Goal: Book appointment/travel/reservation

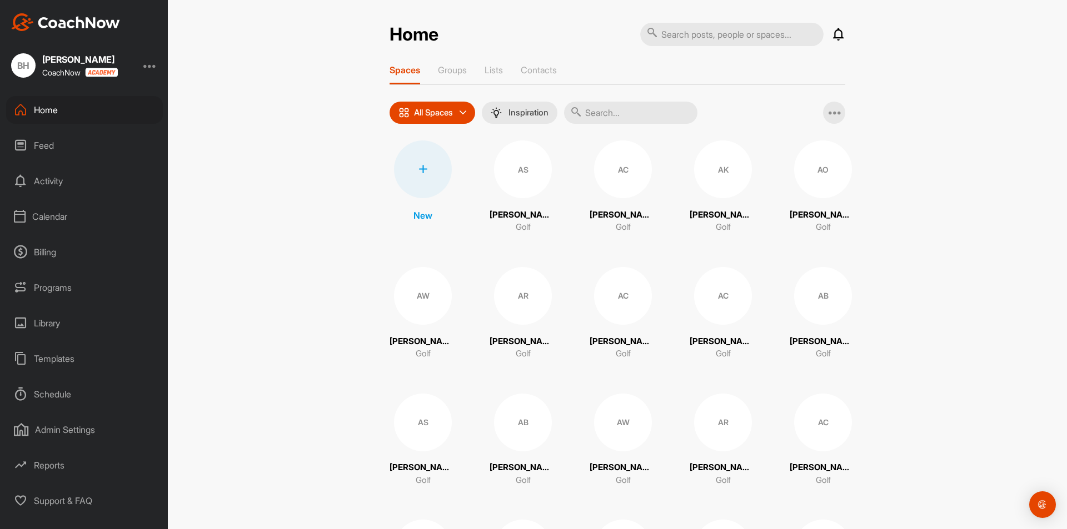
click at [52, 212] on div "Calendar" at bounding box center [84, 217] width 157 height 28
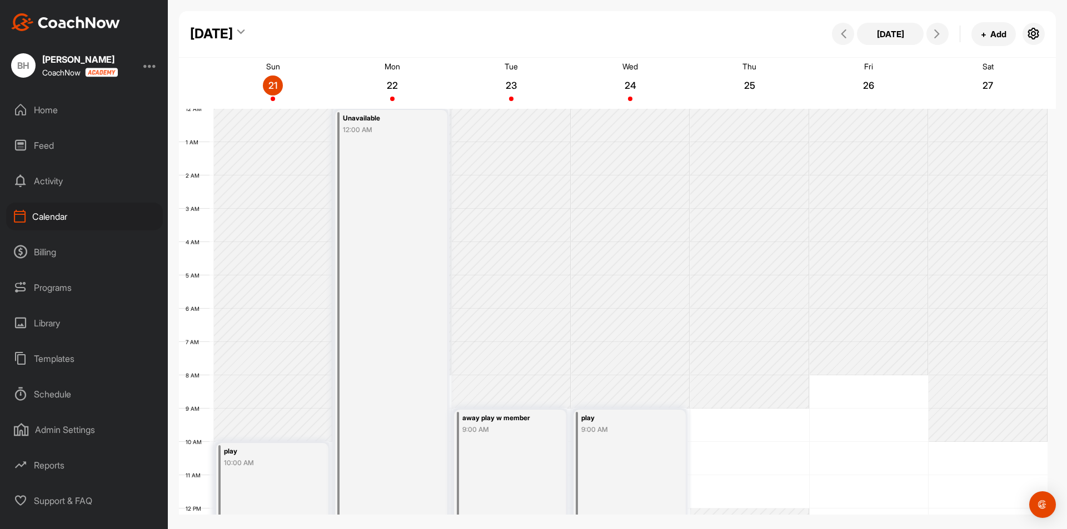
scroll to position [192, 0]
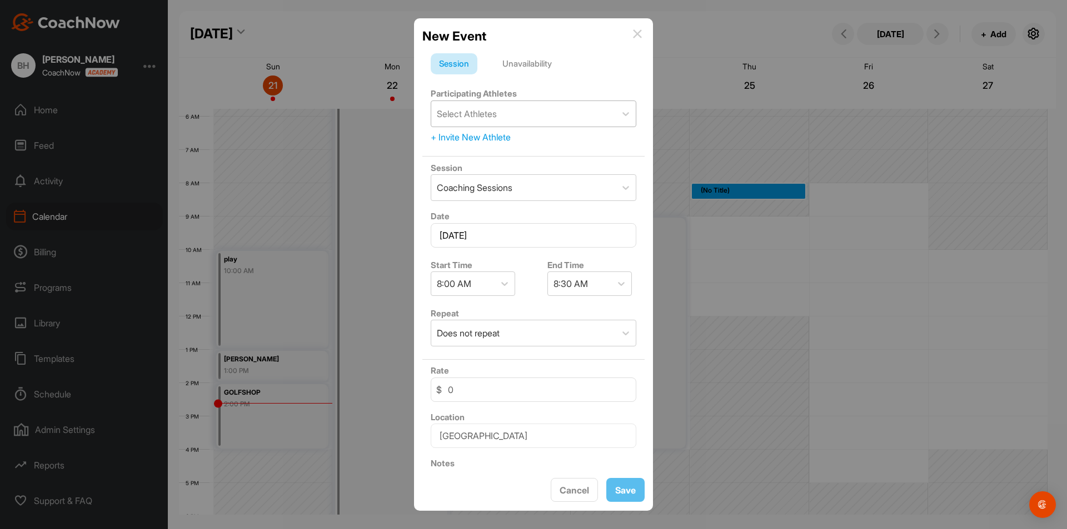
click at [514, 112] on div "Select Athletes" at bounding box center [523, 114] width 184 height 26
type input "depeters"
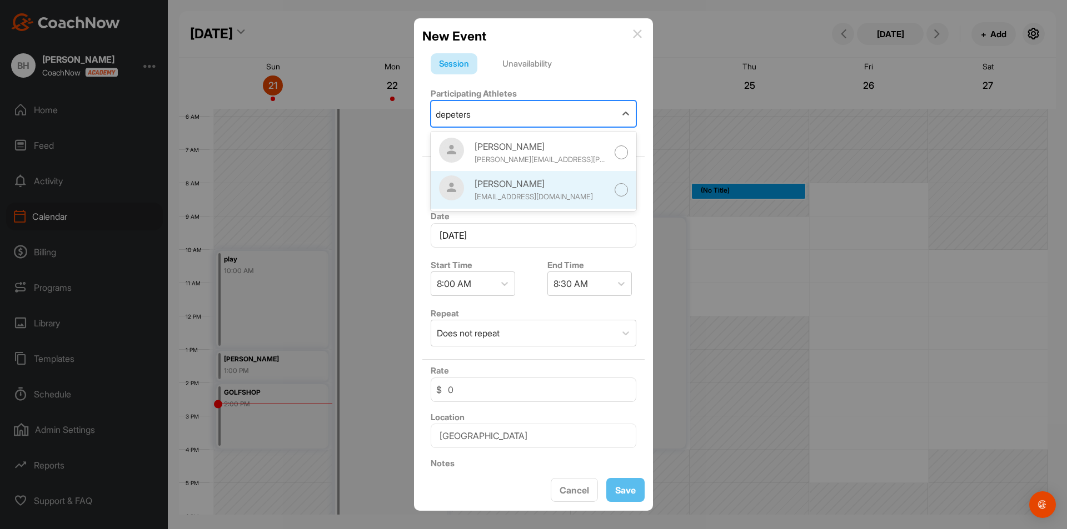
click at [614, 189] on div at bounding box center [621, 190] width 14 height 14
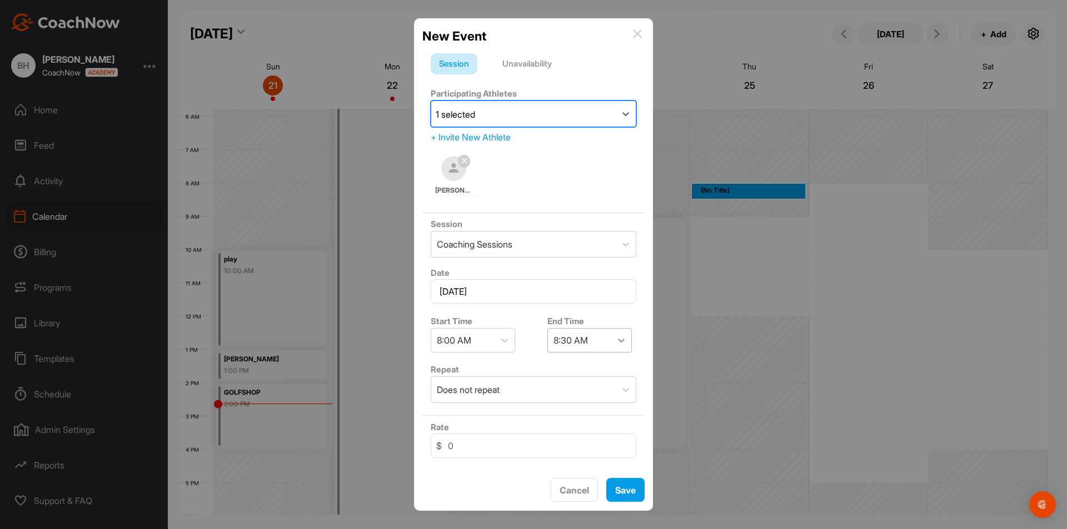
click at [617, 341] on icon at bounding box center [620, 340] width 11 height 11
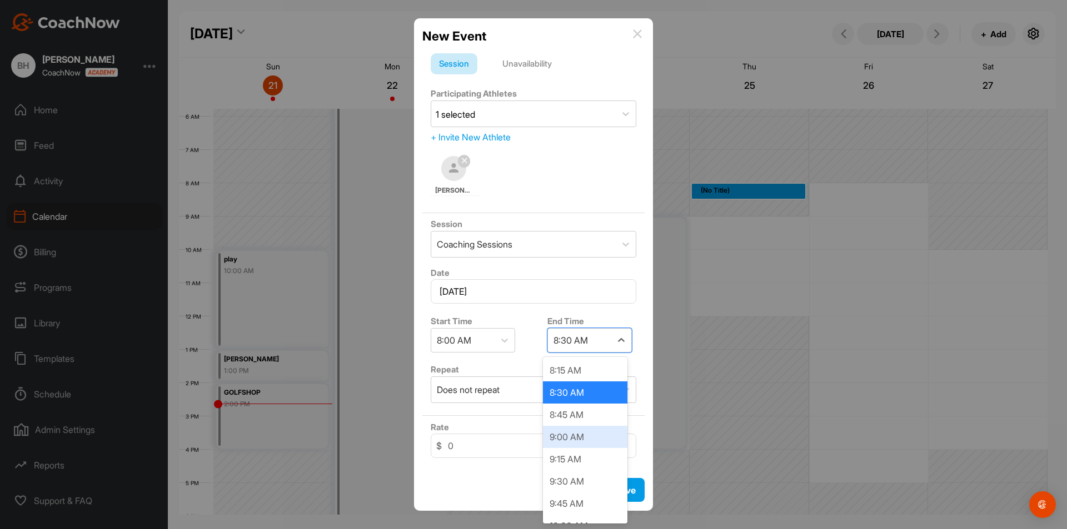
drag, startPoint x: 577, startPoint y: 440, endPoint x: 605, endPoint y: 469, distance: 39.7
click at [578, 442] on div "9:00 AM" at bounding box center [585, 437] width 84 height 22
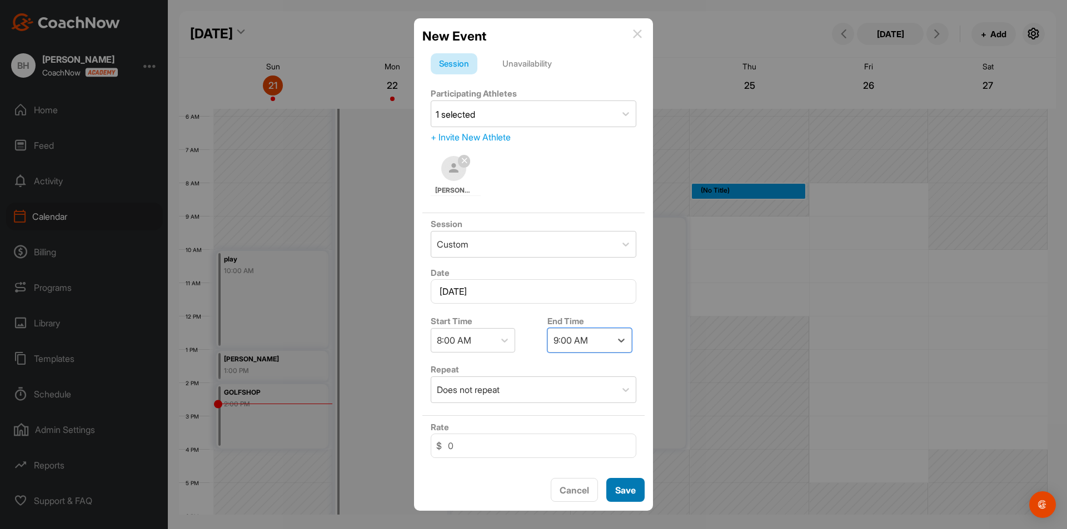
drag, startPoint x: 619, startPoint y: 484, endPoint x: 640, endPoint y: 468, distance: 26.9
click at [621, 485] on span "Save" at bounding box center [625, 490] width 21 height 11
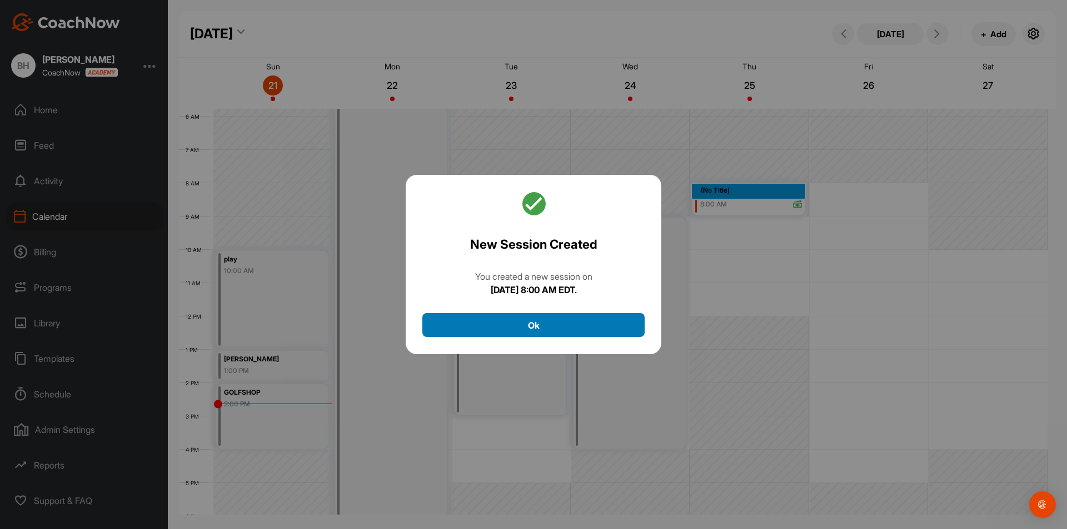
click at [565, 325] on button "Ok" at bounding box center [533, 325] width 222 height 24
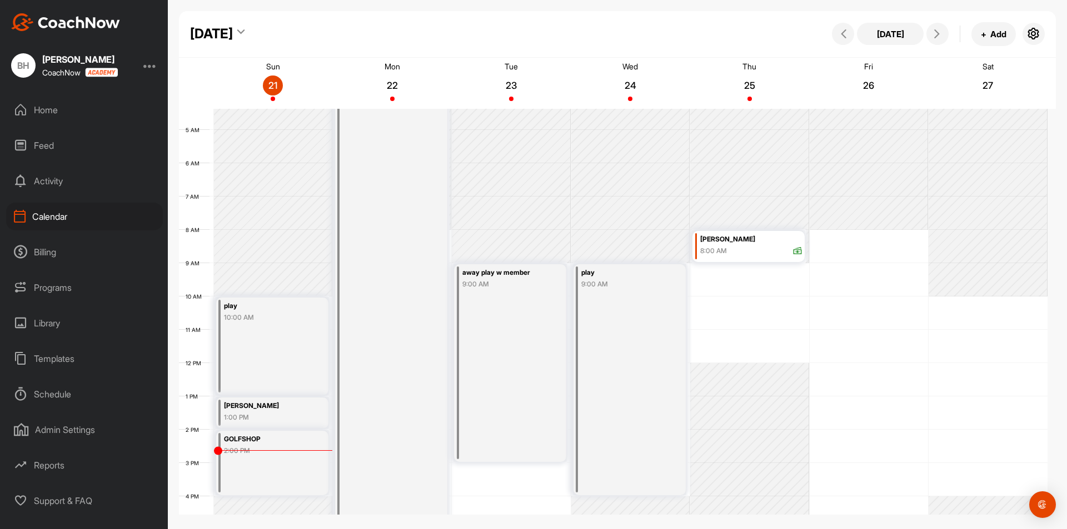
scroll to position [167, 0]
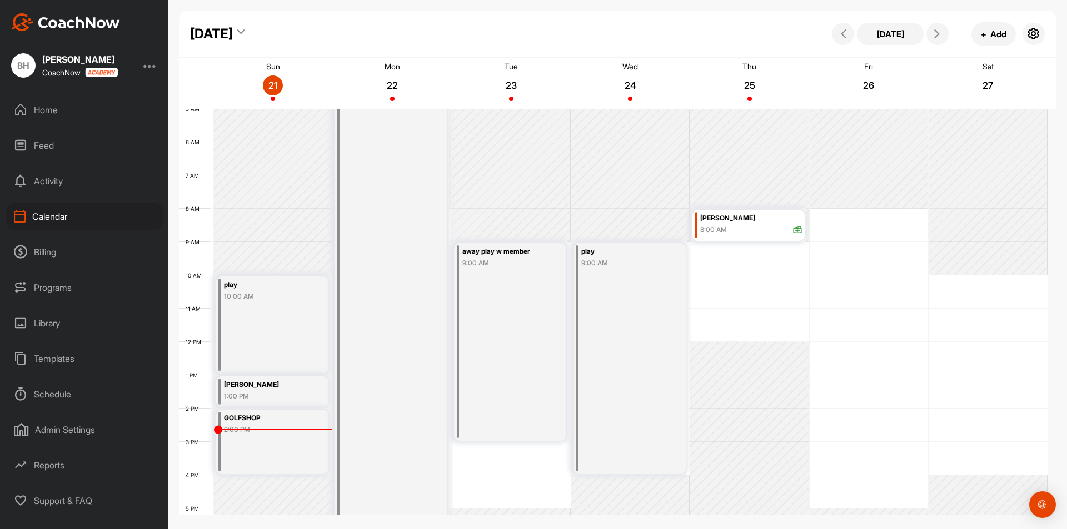
click at [531, 301] on div "away play w member 9:00 AM" at bounding box center [510, 342] width 112 height 198
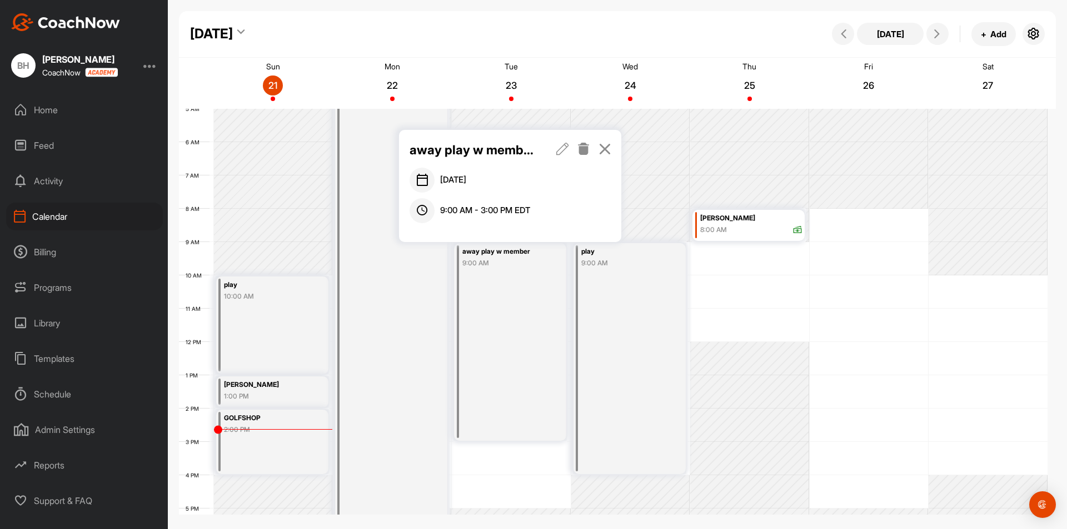
click at [580, 150] on icon at bounding box center [583, 149] width 13 height 12
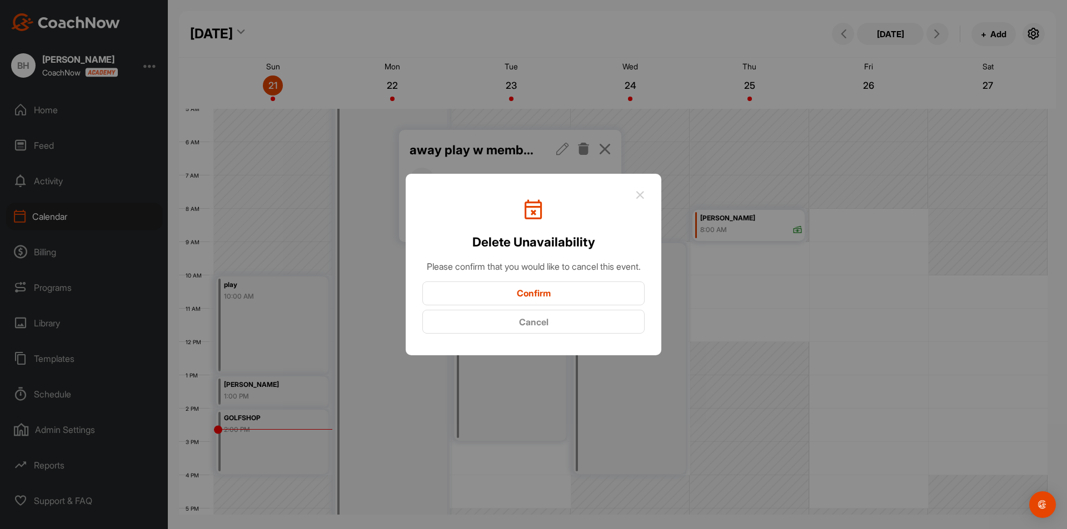
click at [550, 306] on button "Confirm" at bounding box center [533, 294] width 222 height 24
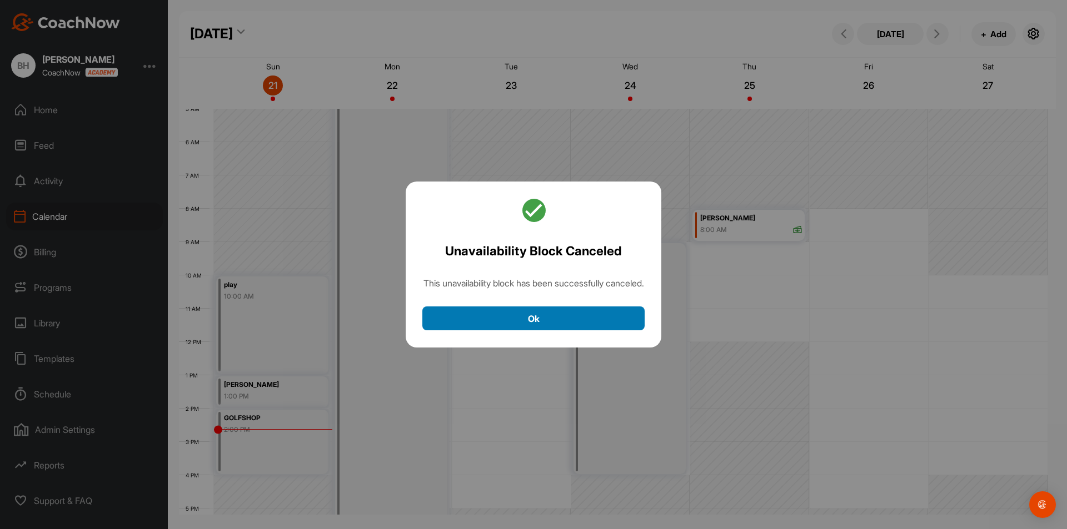
click at [545, 329] on button "Ok" at bounding box center [533, 319] width 222 height 24
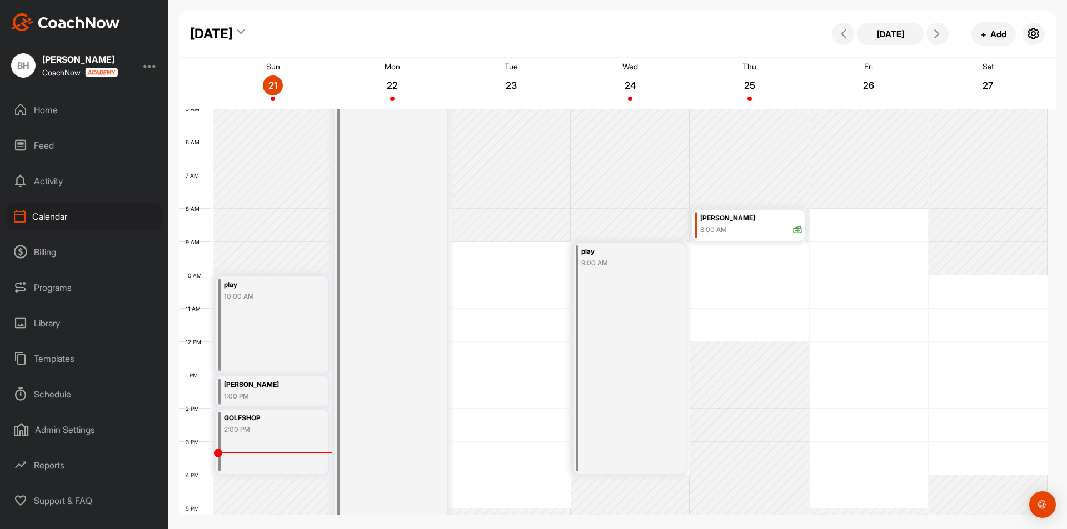
click at [832, 319] on div "12 AM 1 AM 2 AM 3 AM 4 AM 5 AM 6 AM 7 AM 8 AM 9 AM 10 AM 11 AM 12 PM 1 PM 2 PM …" at bounding box center [613, 342] width 868 height 800
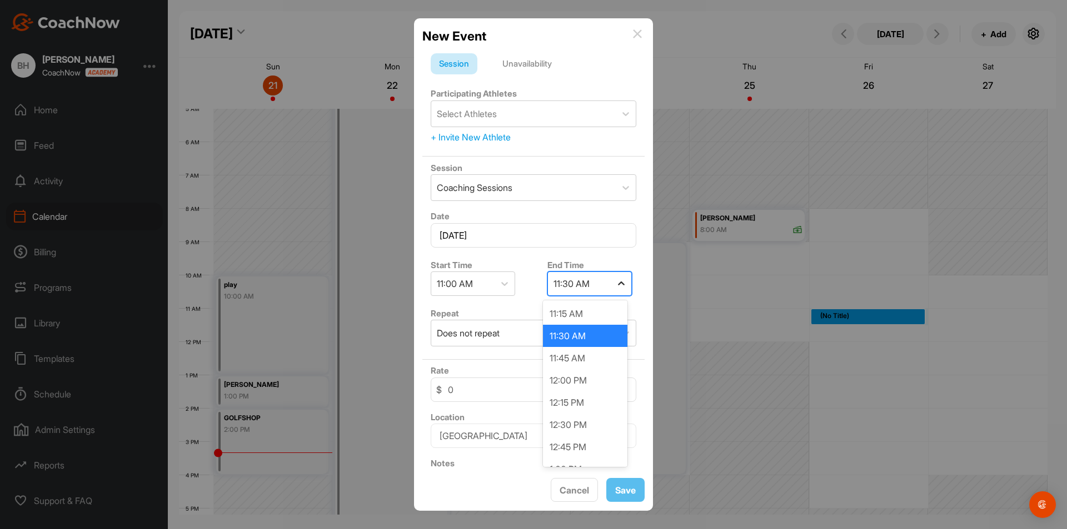
click at [617, 281] on icon at bounding box center [620, 283] width 11 height 11
drag, startPoint x: 578, startPoint y: 382, endPoint x: 585, endPoint y: 330, distance: 52.2
click at [578, 378] on div "12:00 PM" at bounding box center [585, 380] width 84 height 22
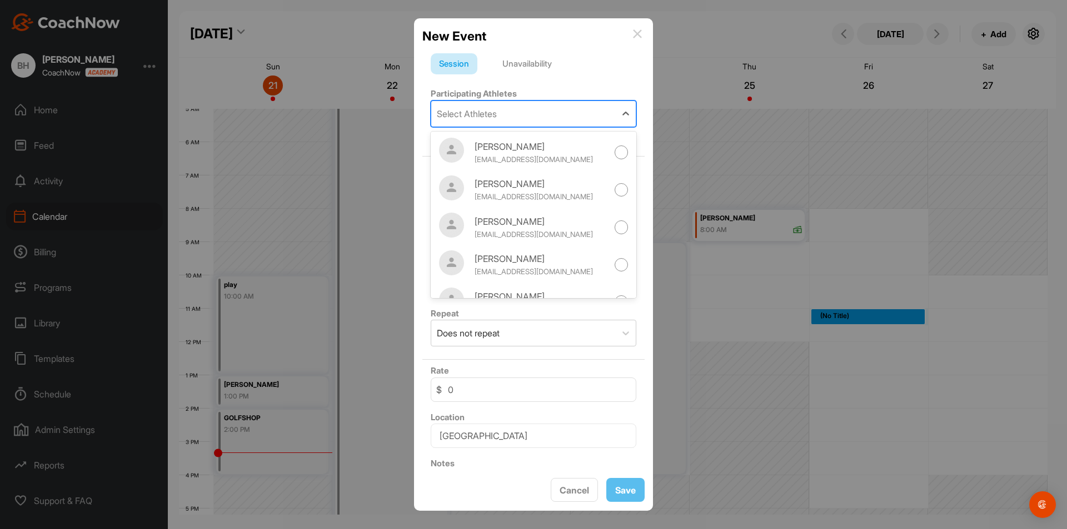
click at [497, 114] on div "Select Athletes" at bounding box center [467, 113] width 60 height 13
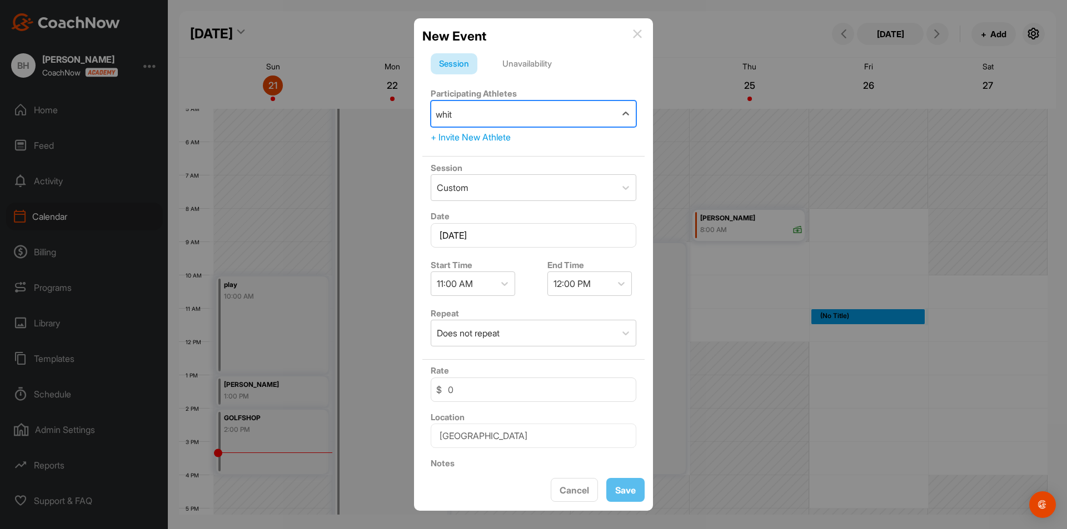
type input "white"
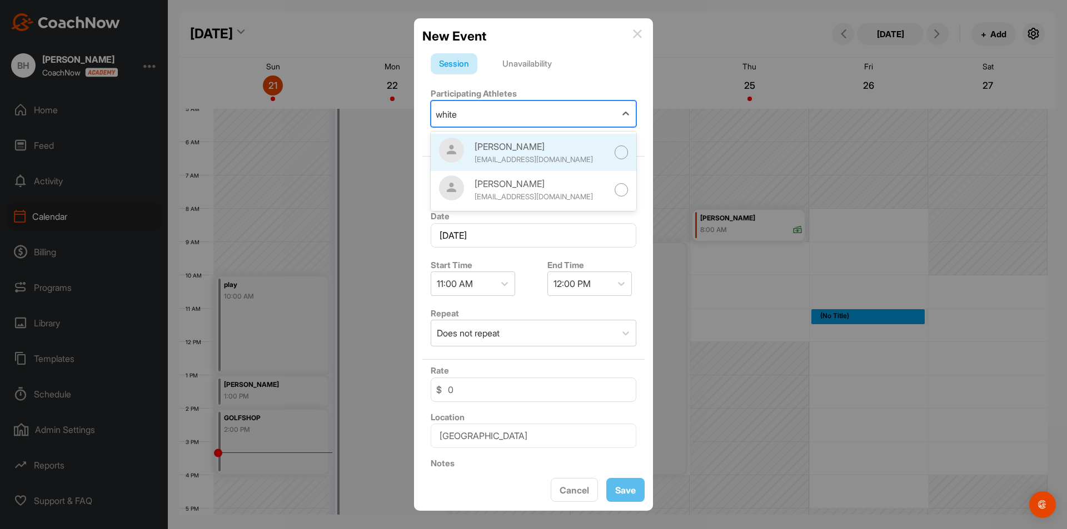
click at [614, 151] on div at bounding box center [621, 153] width 14 height 14
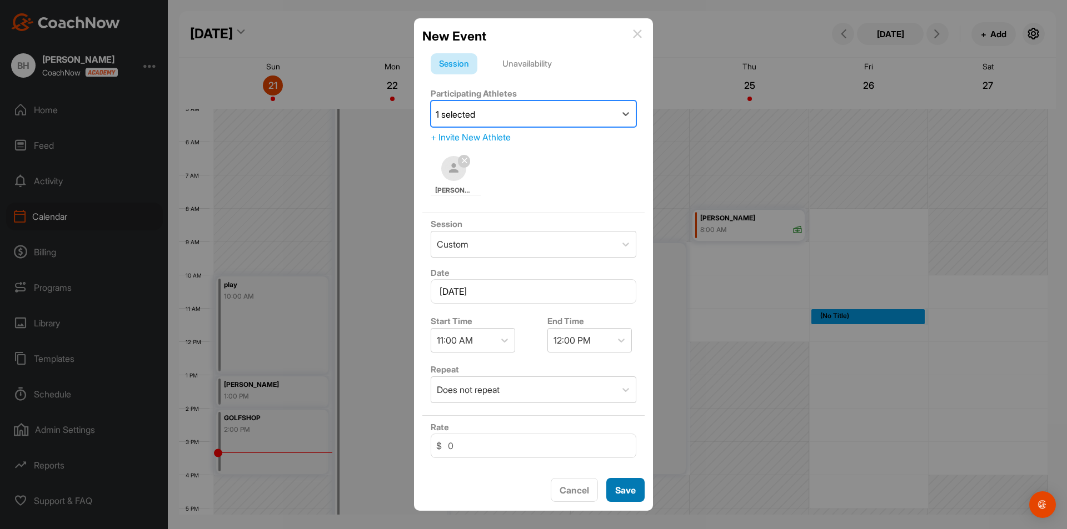
click at [623, 493] on span "Save" at bounding box center [625, 490] width 21 height 11
